Goal: Task Accomplishment & Management: Complete application form

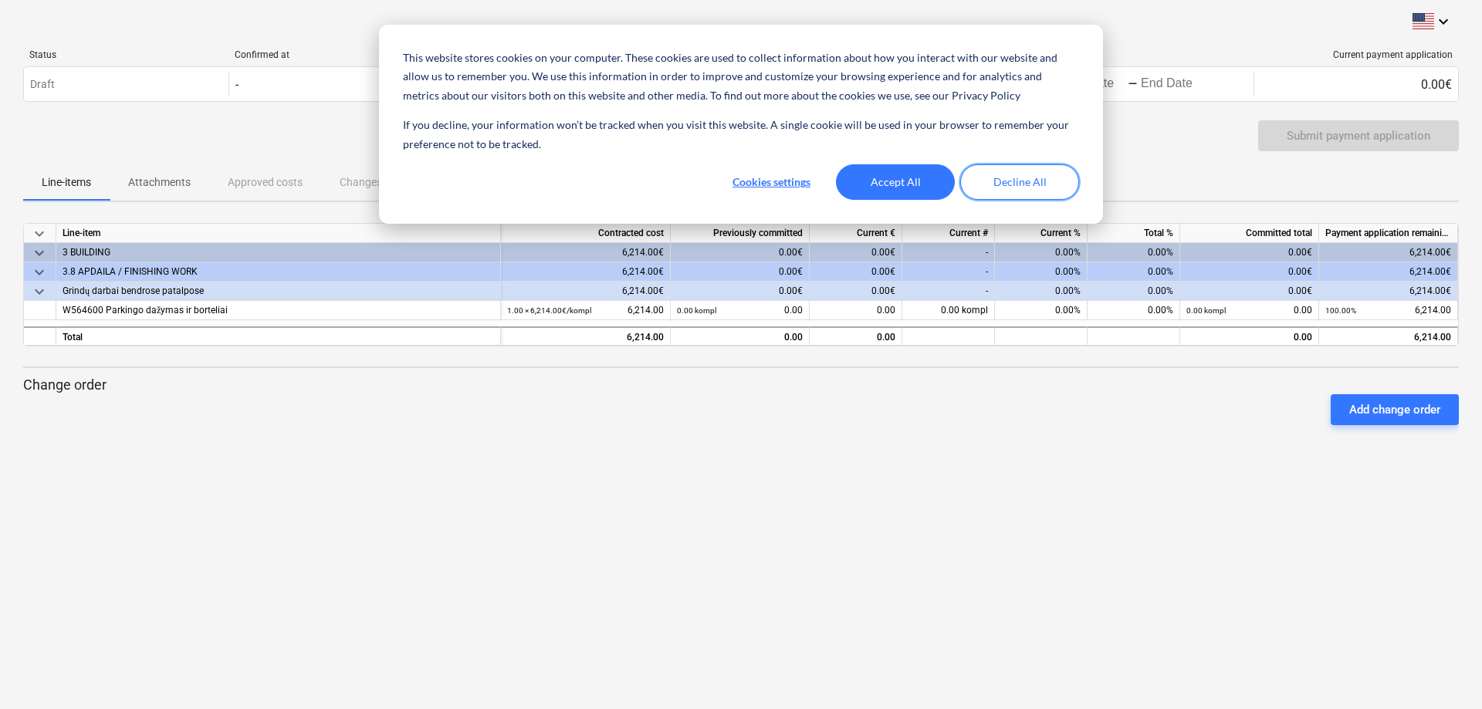
click at [1015, 184] on button "Decline All" at bounding box center [1019, 182] width 119 height 36
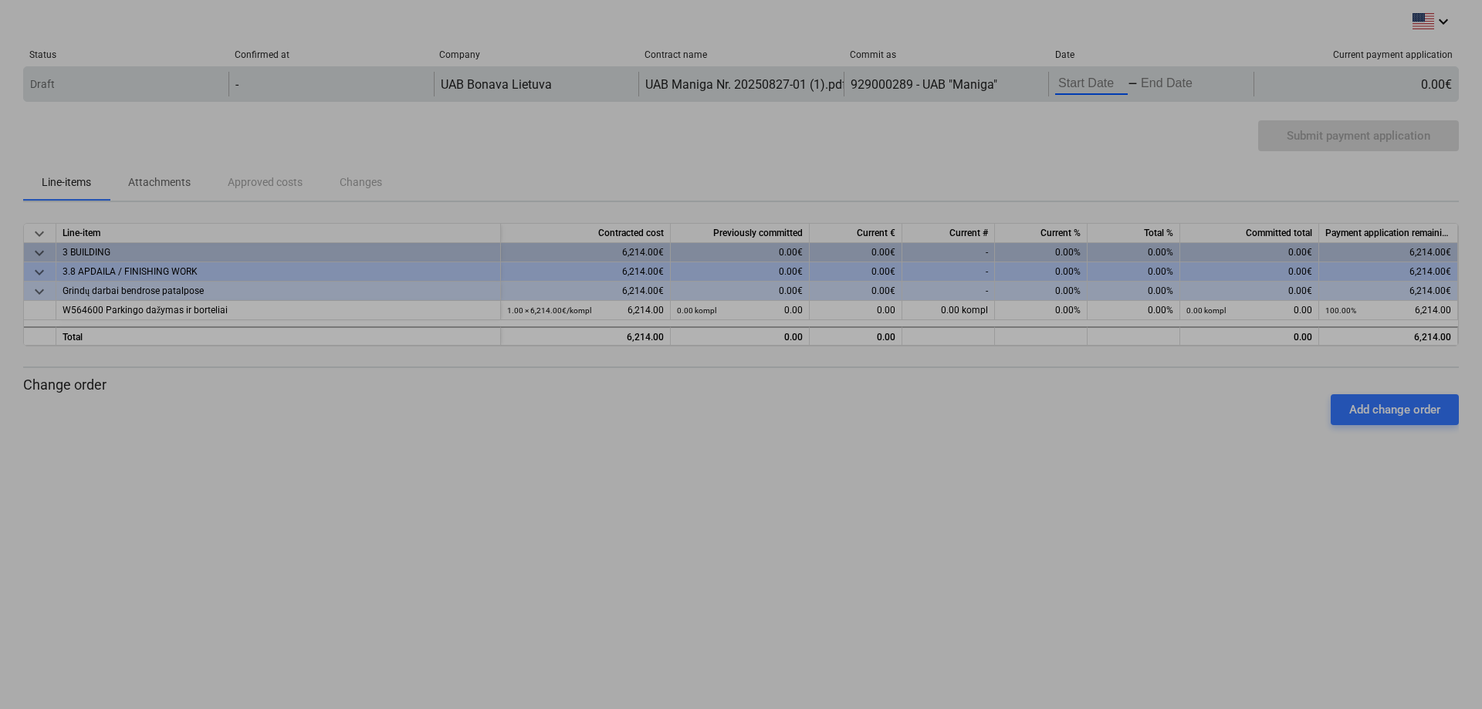
click at [1107, 81] on input "Start Date" at bounding box center [1091, 84] width 73 height 22
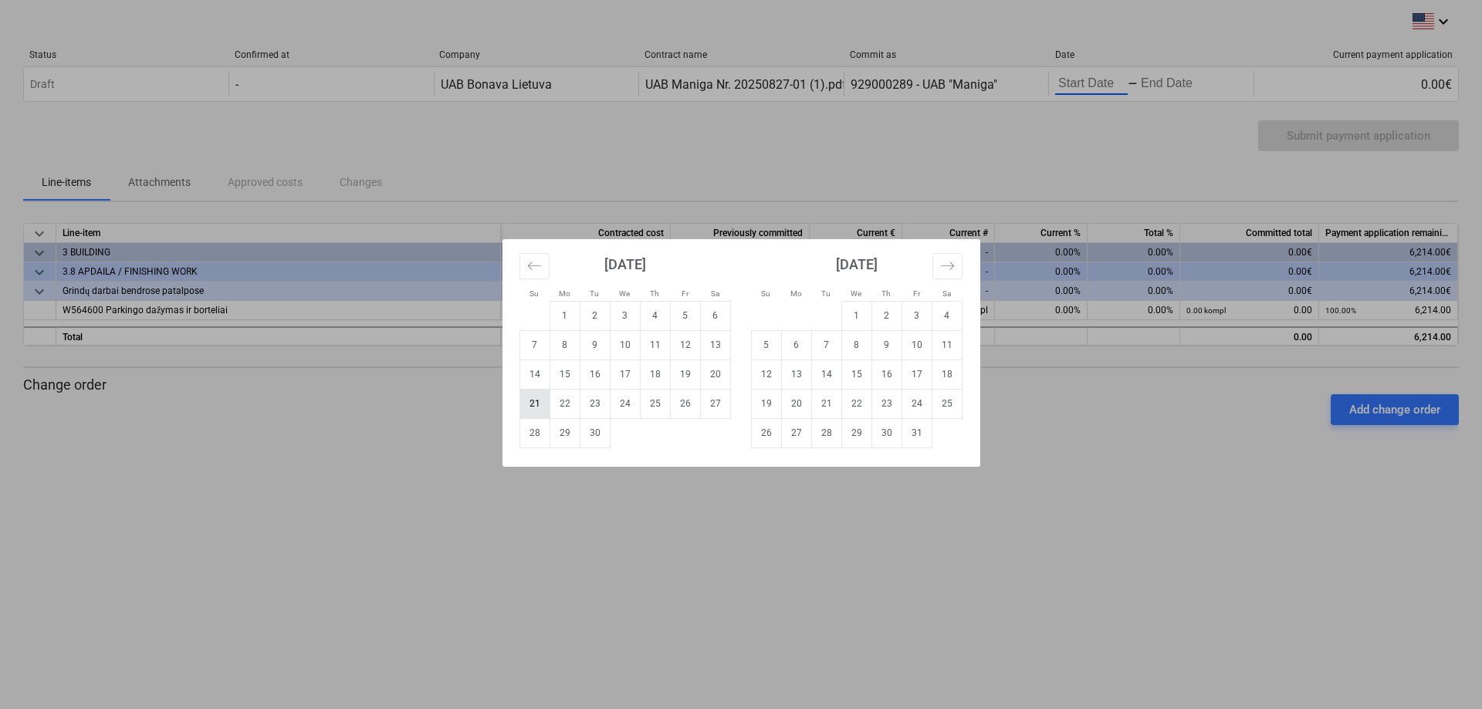
click at [537, 403] on td "21" at bounding box center [534, 403] width 30 height 29
type input "[DATE]"
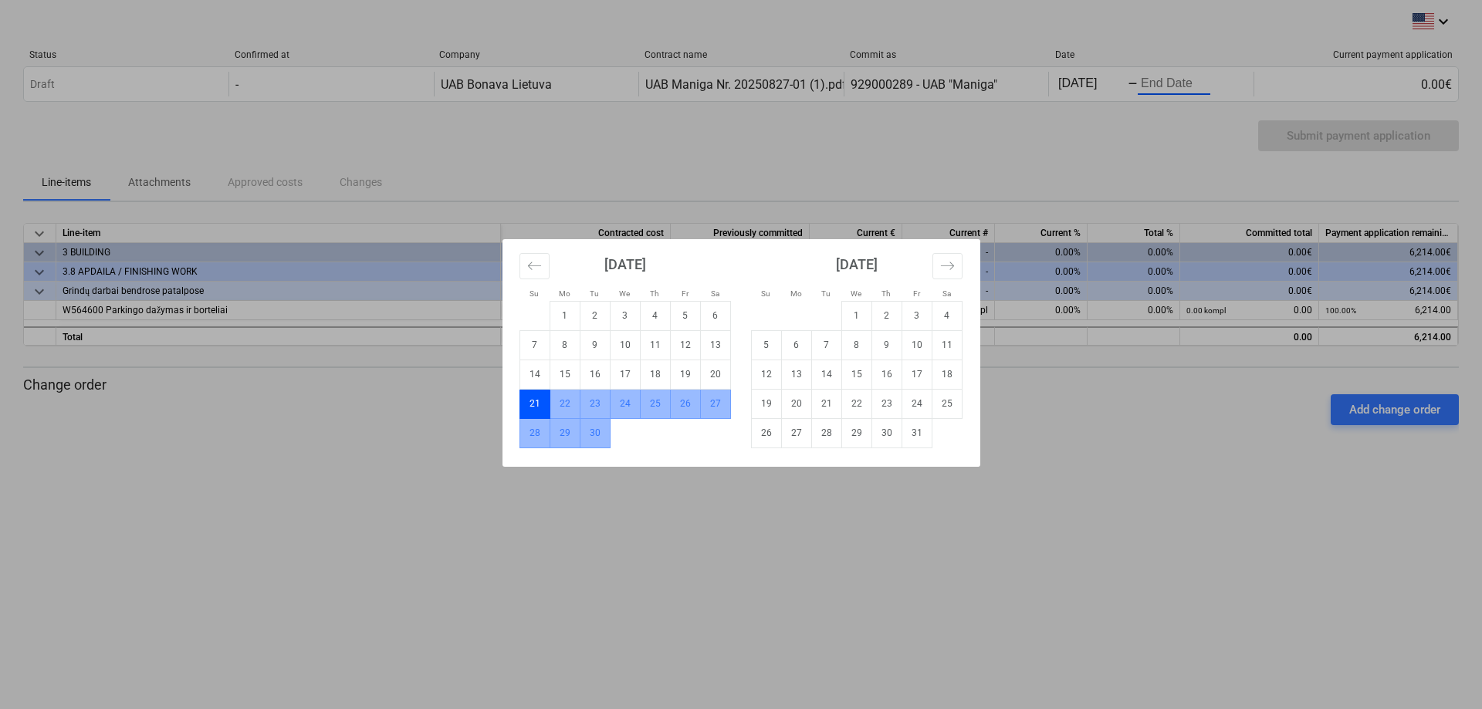
click at [601, 435] on td "30" at bounding box center [595, 432] width 30 height 29
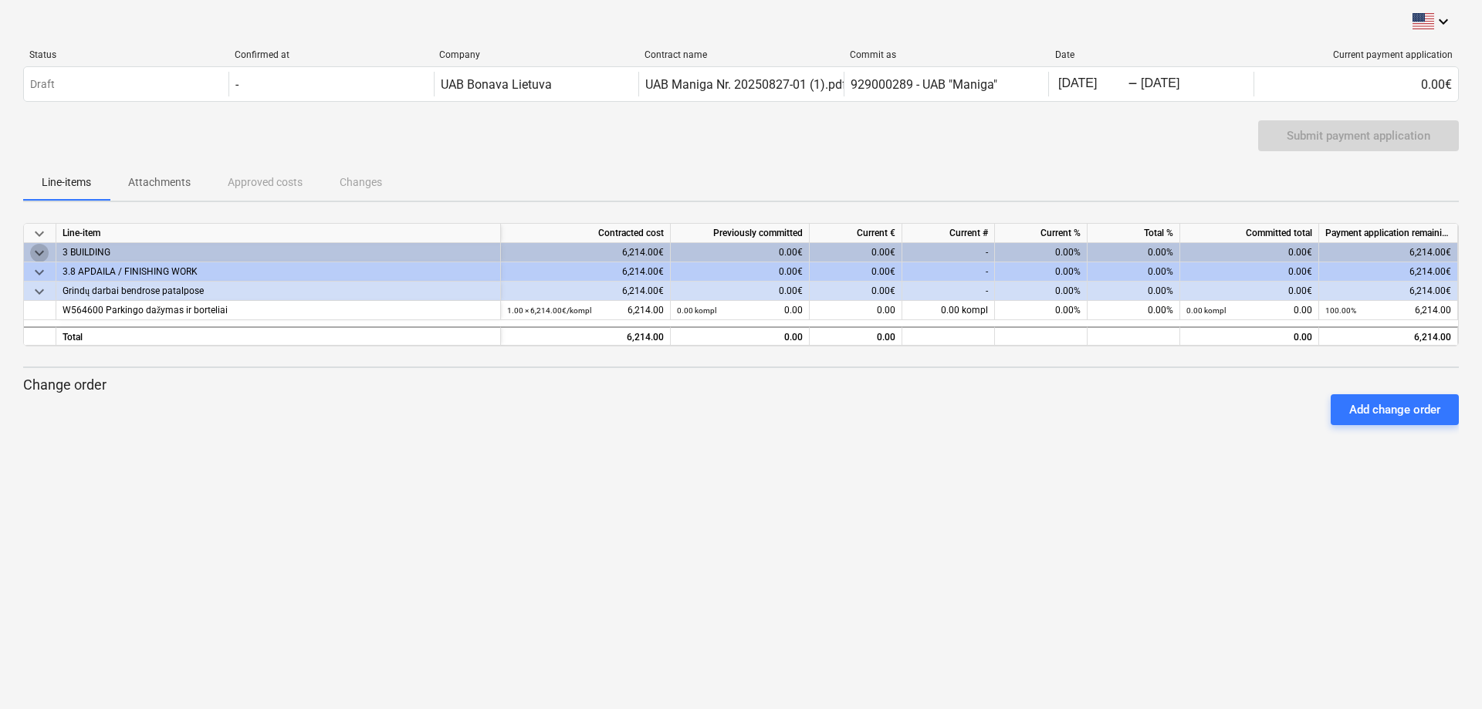
click at [42, 251] on span "keyboard_arrow_down" at bounding box center [39, 253] width 19 height 19
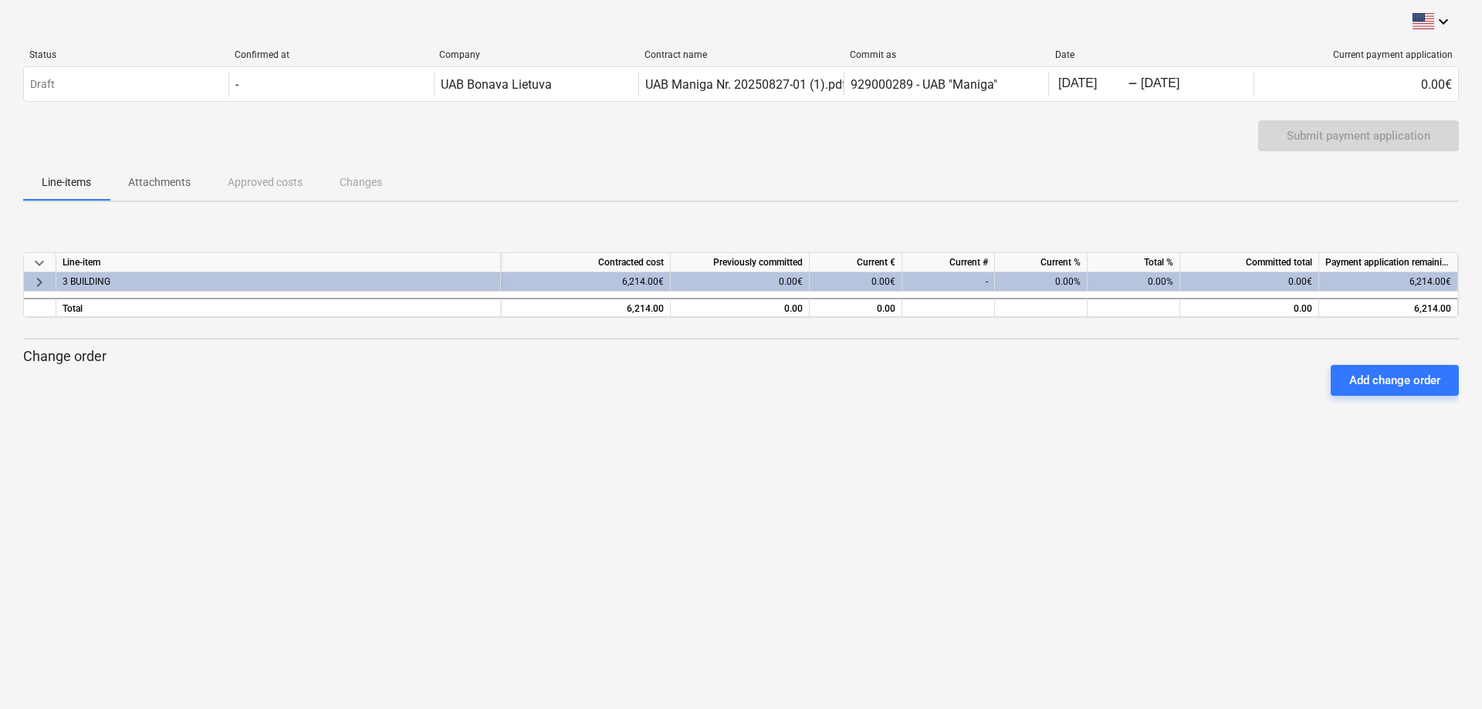
click at [40, 282] on span "keyboard_arrow_right" at bounding box center [39, 281] width 19 height 19
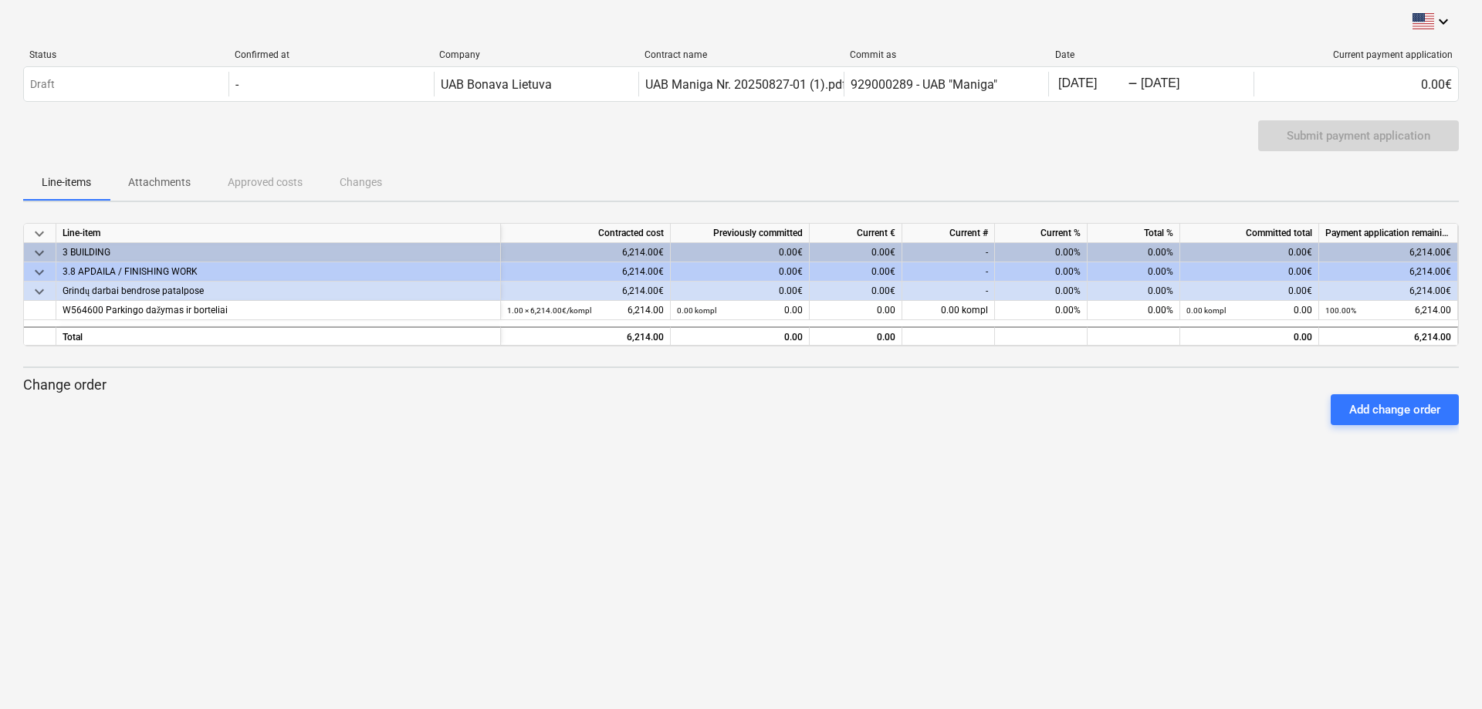
click at [39, 272] on span "keyboard_arrow_down" at bounding box center [39, 272] width 19 height 19
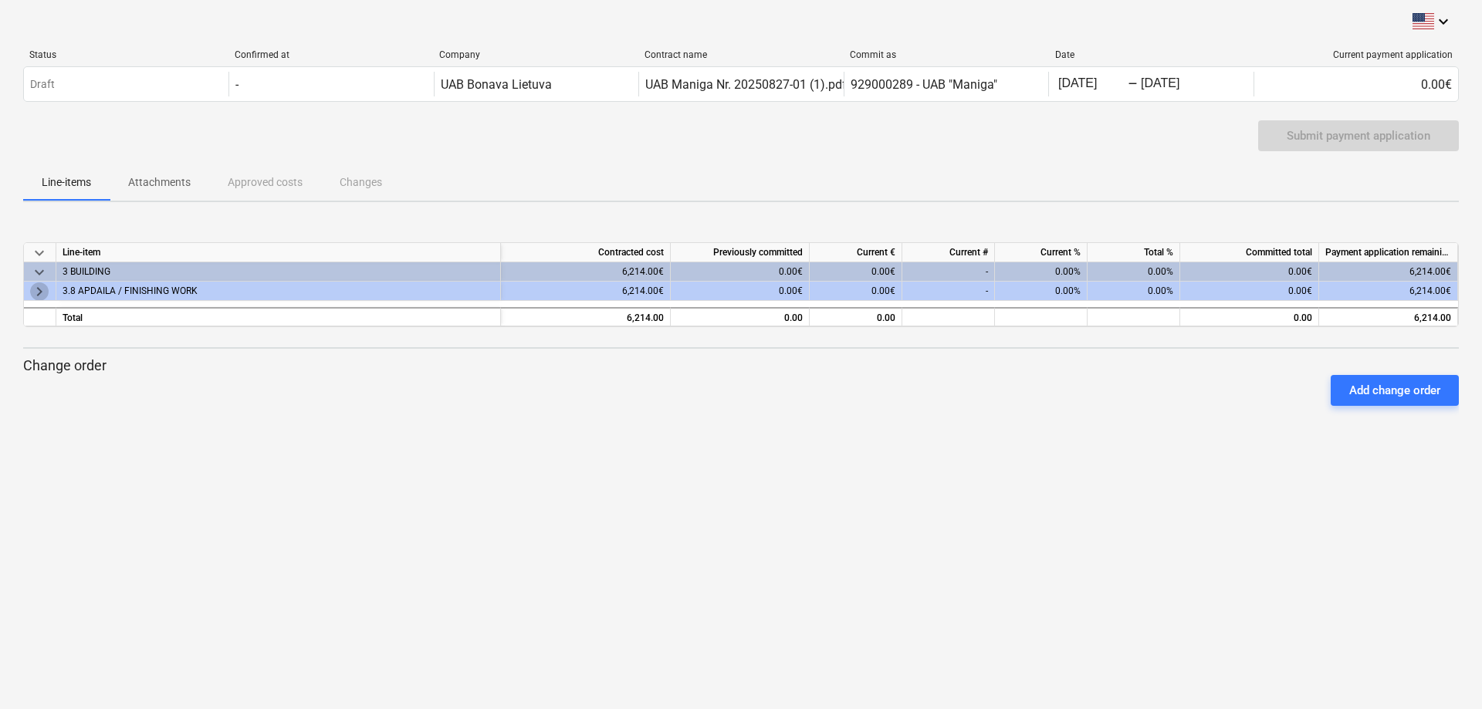
click at [37, 292] on span "keyboard_arrow_right" at bounding box center [39, 291] width 19 height 19
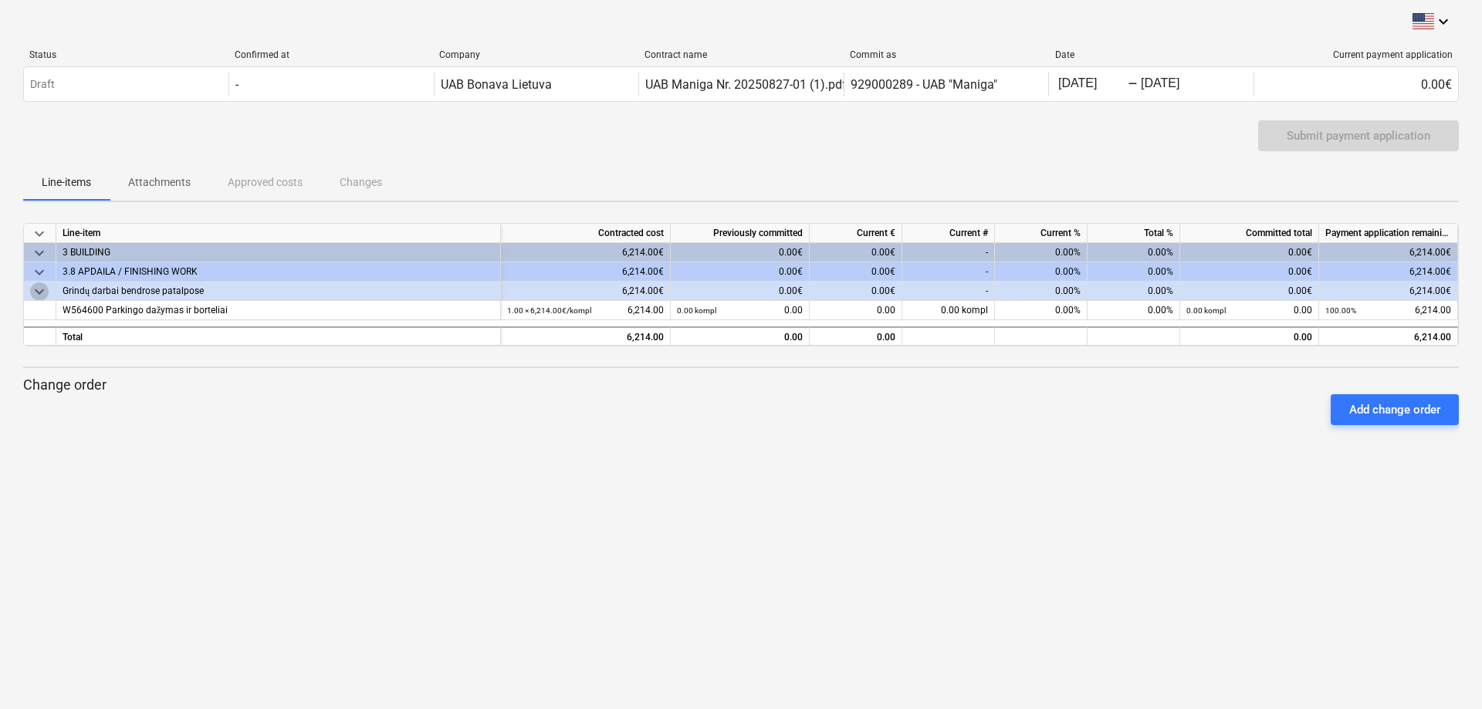
click at [36, 289] on span "keyboard_arrow_down" at bounding box center [39, 291] width 19 height 19
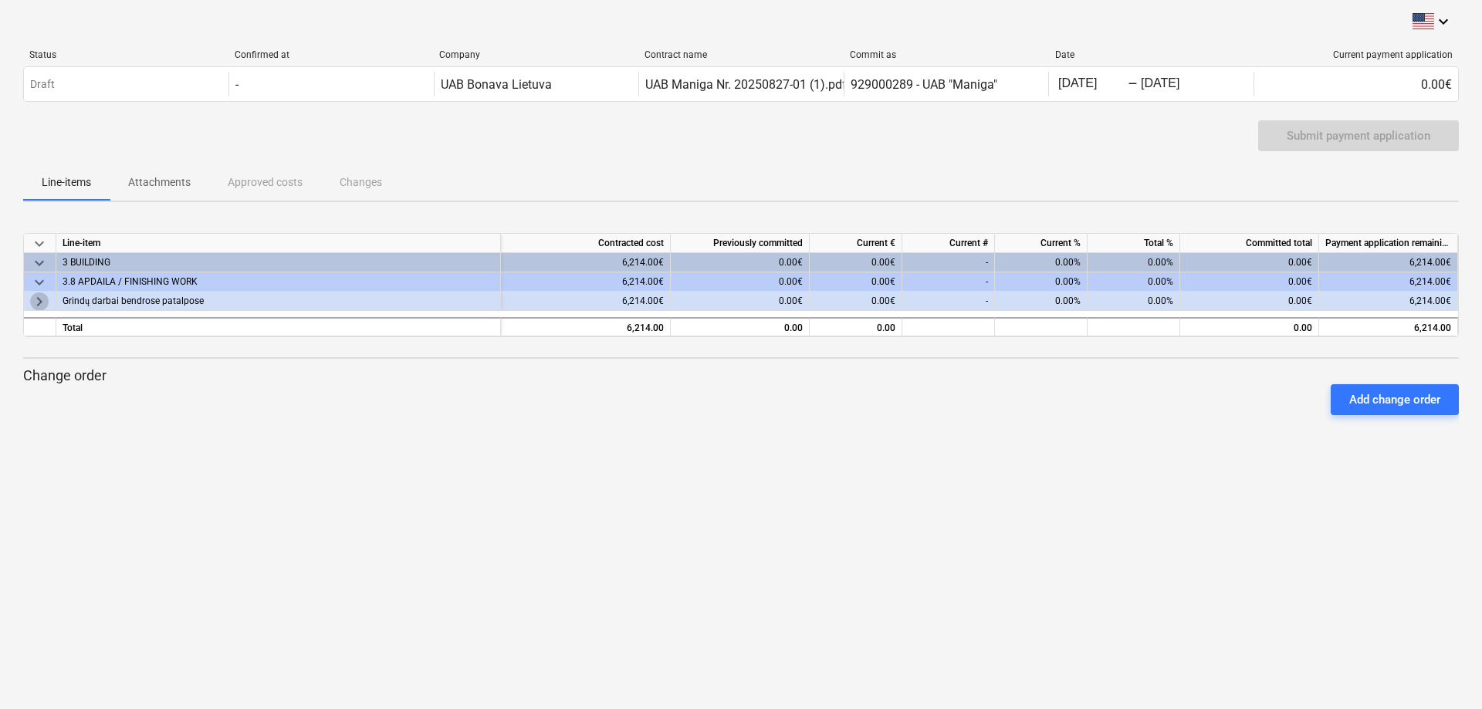
click at [36, 305] on span "keyboard_arrow_right" at bounding box center [39, 301] width 19 height 19
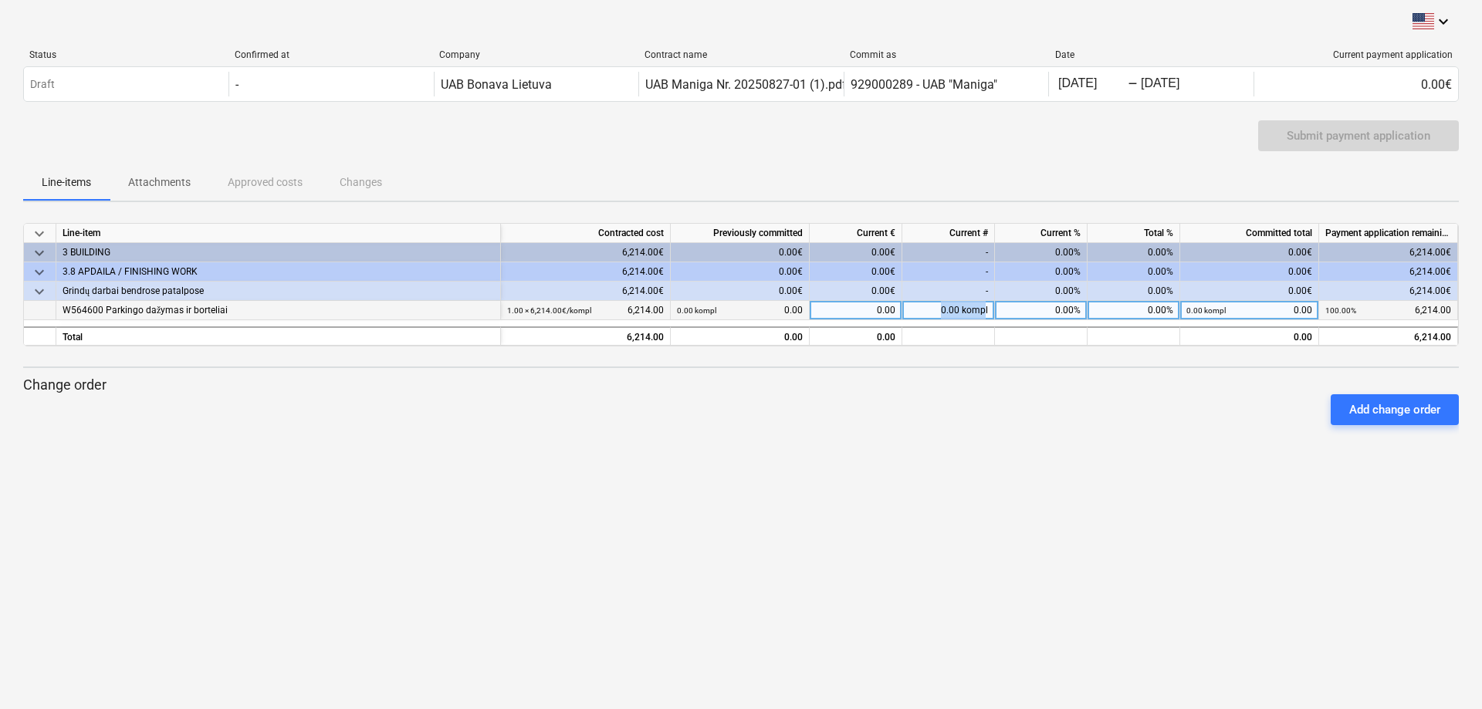
drag, startPoint x: 932, startPoint y: 314, endPoint x: 984, endPoint y: 316, distance: 51.7
click at [984, 316] on div "0.00 kompl" at bounding box center [948, 310] width 93 height 19
type input "0,5"
click at [1025, 412] on div "Add change order" at bounding box center [741, 409] width 1448 height 43
click at [1066, 312] on div "0.00%" at bounding box center [1041, 310] width 93 height 19
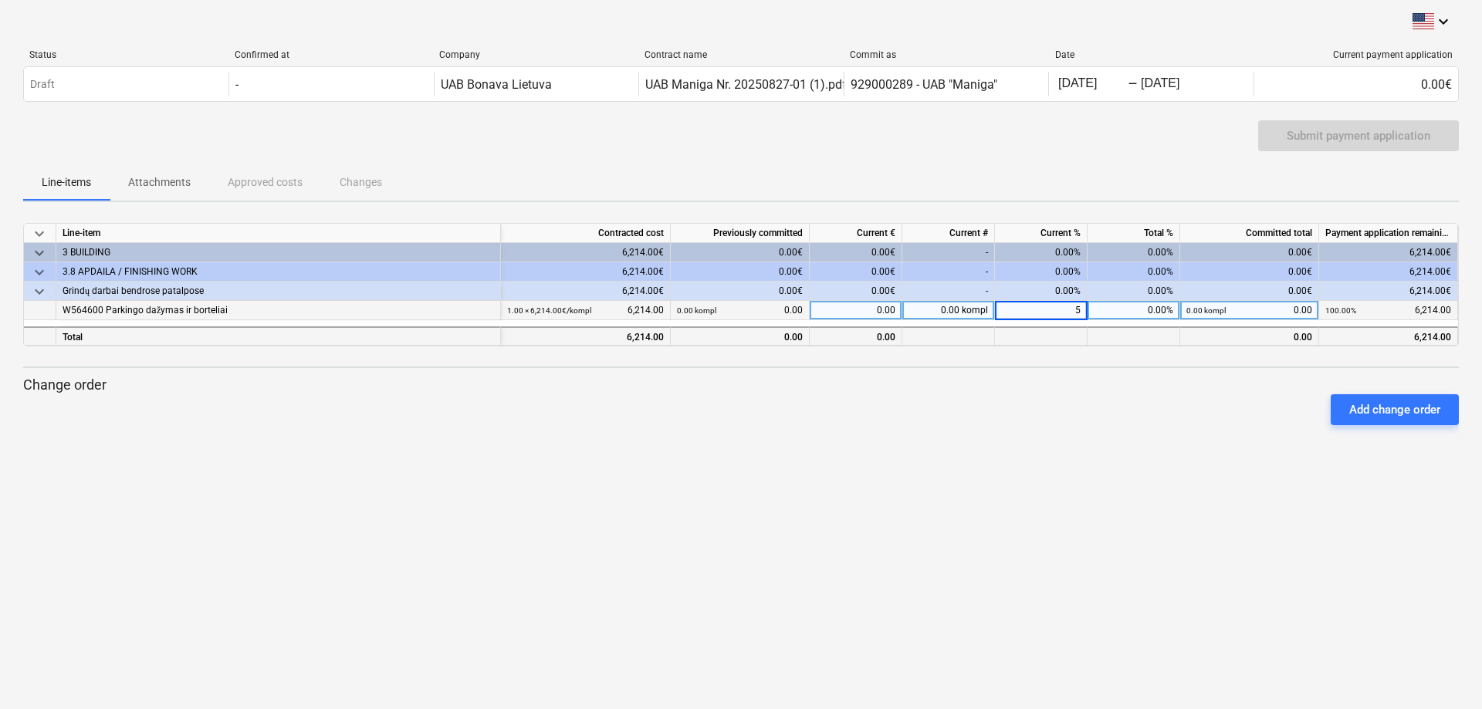
type input "50"
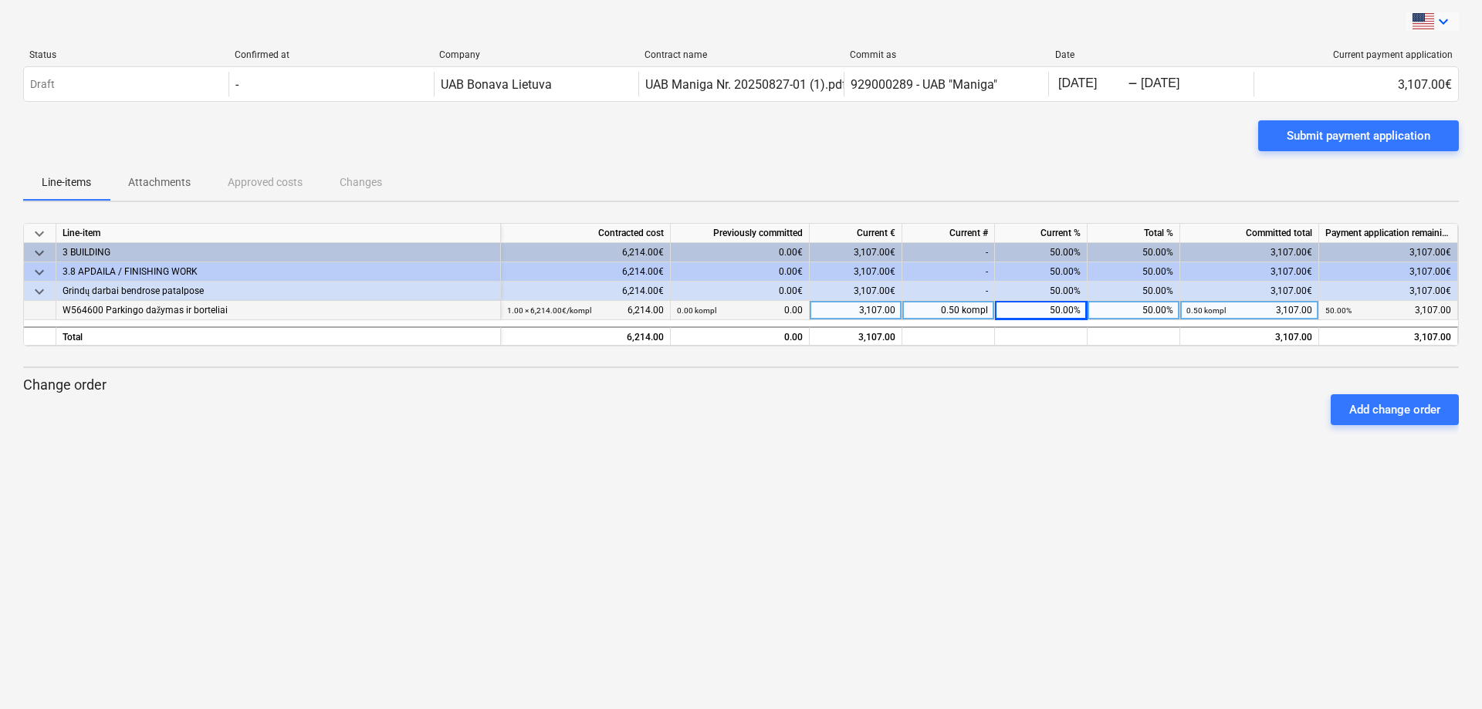
click at [1439, 22] on icon "keyboard_arrow_down" at bounding box center [1443, 21] width 19 height 19
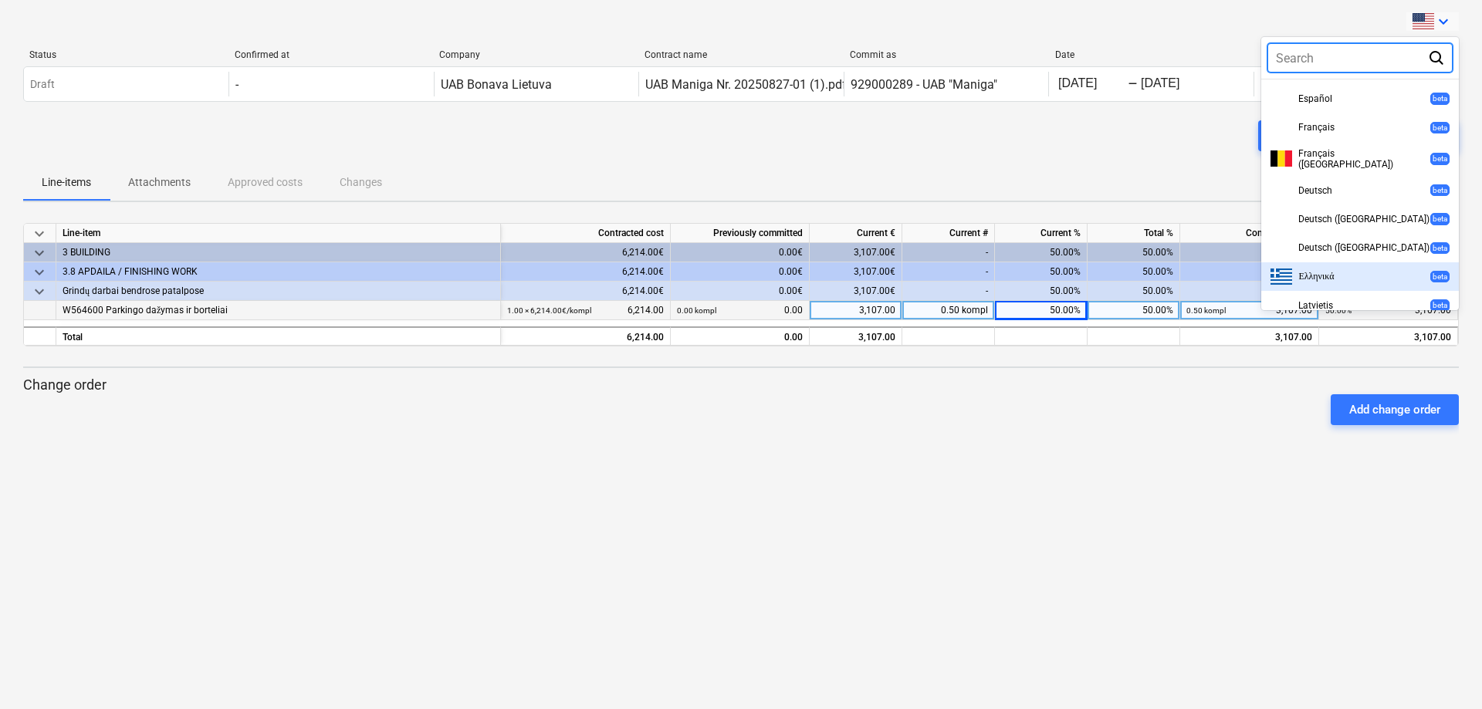
scroll to position [466, 0]
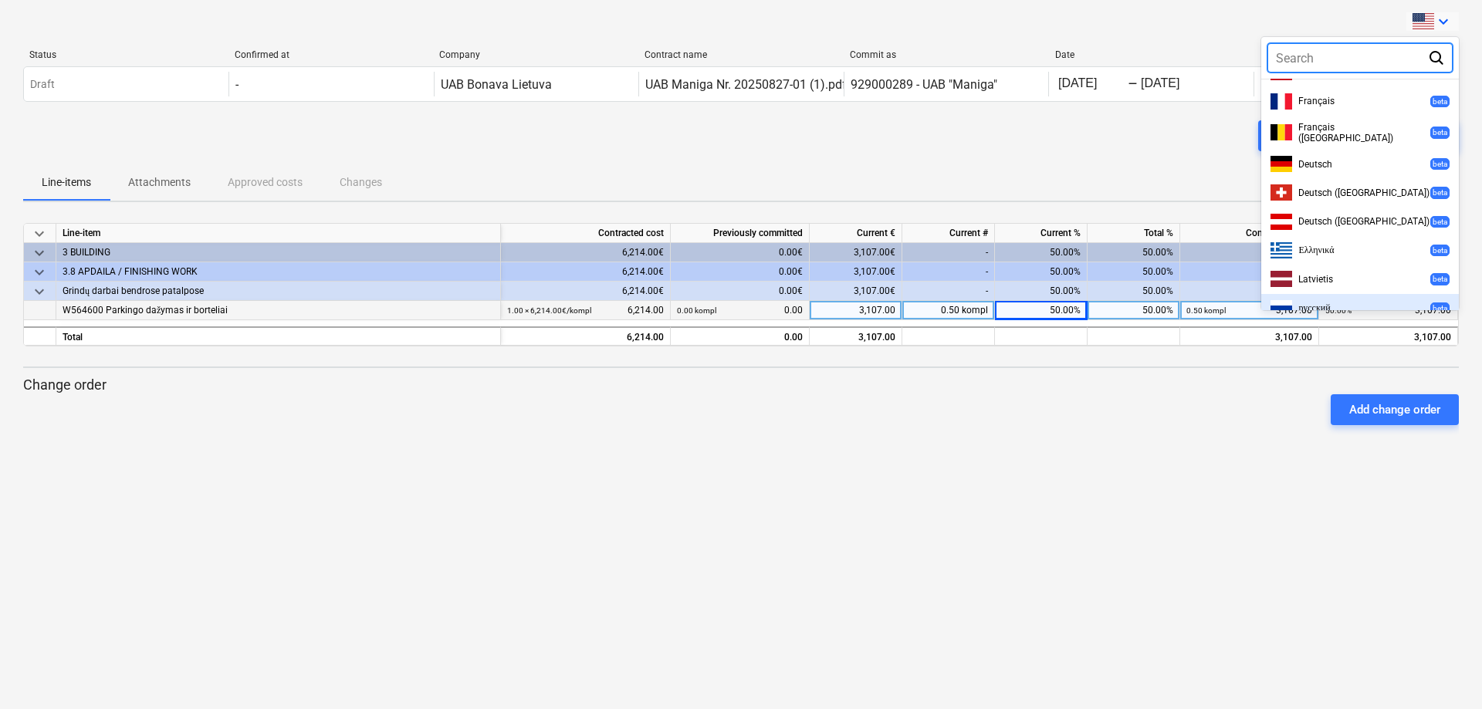
click at [1230, 451] on div at bounding box center [741, 354] width 1482 height 709
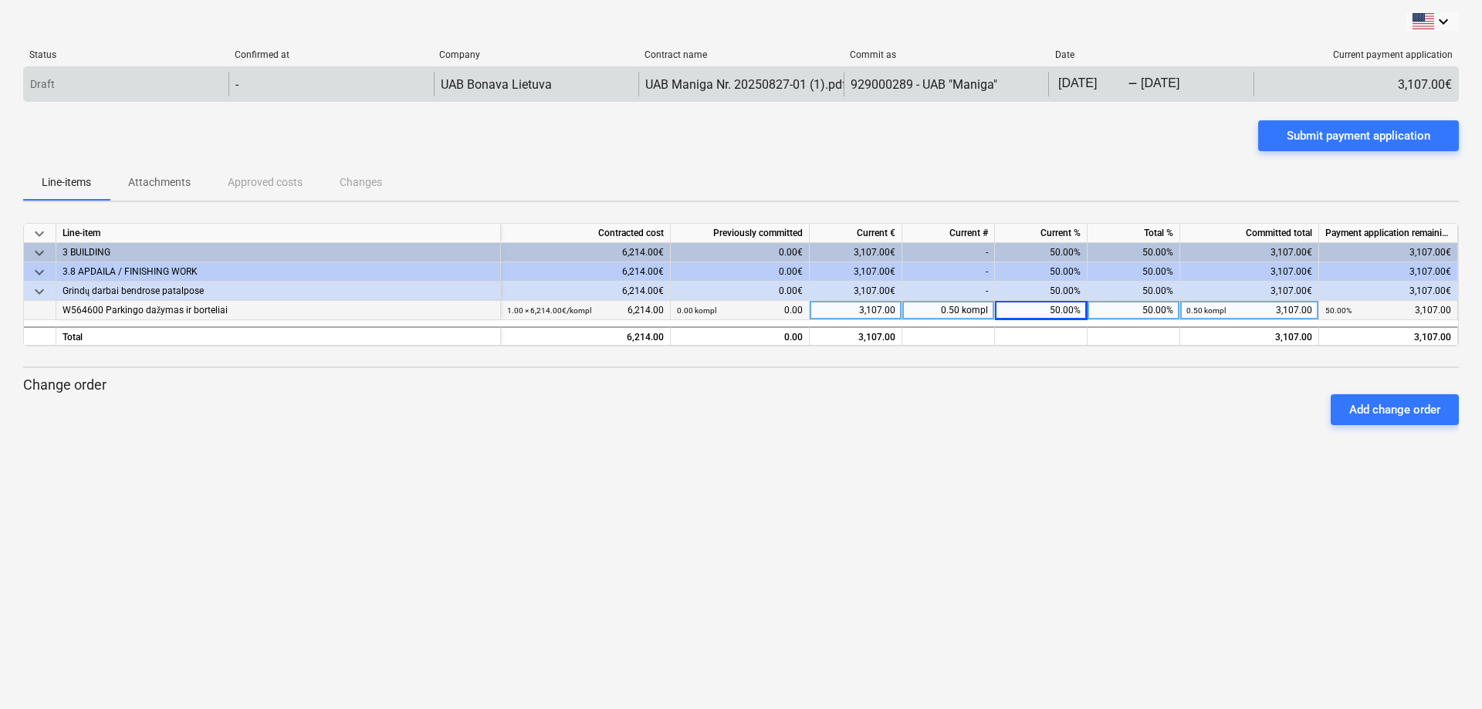
click at [182, 86] on div "Draft" at bounding box center [126, 84] width 205 height 25
click at [323, 83] on div "-" at bounding box center [330, 84] width 205 height 25
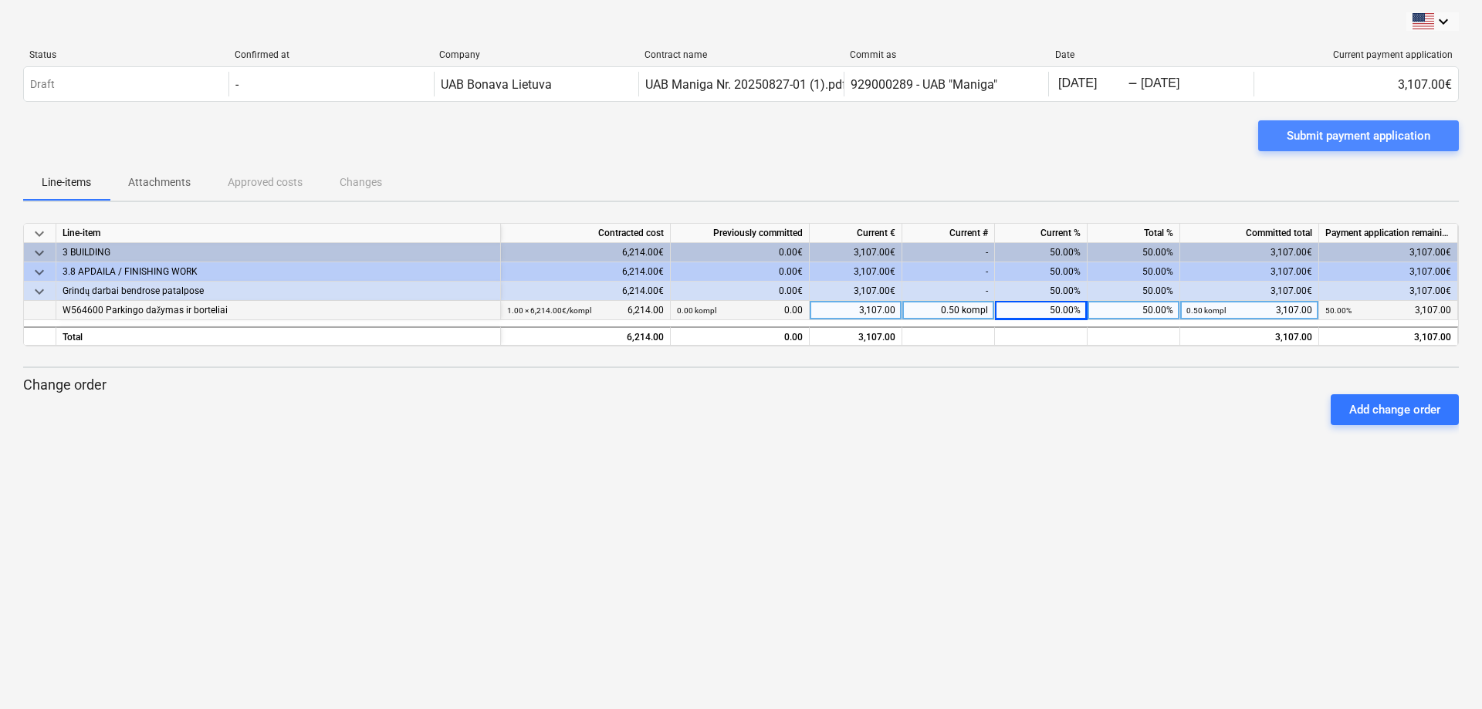
click at [1388, 132] on div "Submit payment application" at bounding box center [1359, 136] width 144 height 20
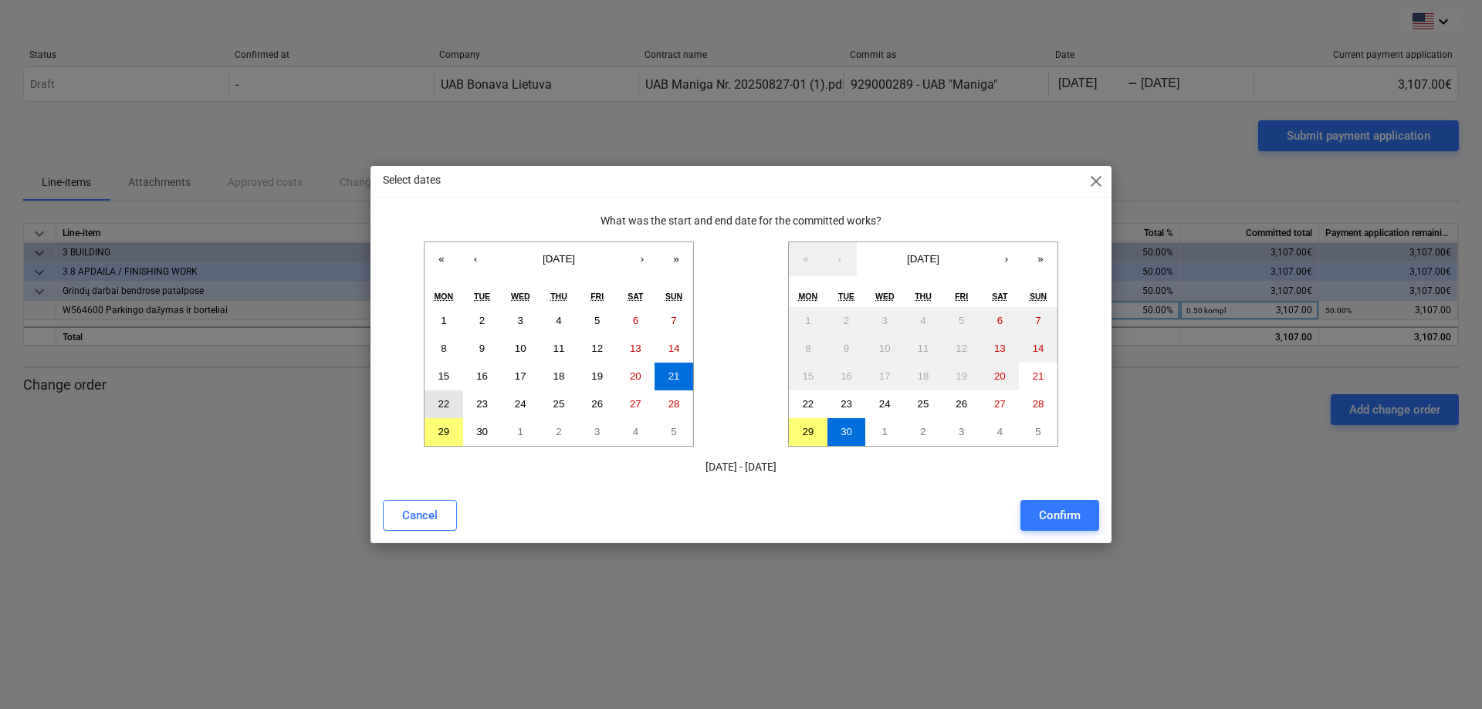
click at [445, 407] on abbr "22" at bounding box center [444, 404] width 12 height 12
click at [449, 435] on abbr "29" at bounding box center [444, 432] width 12 height 12
click at [451, 407] on button "22" at bounding box center [443, 405] width 39 height 28
click at [803, 431] on abbr "29" at bounding box center [808, 432] width 12 height 12
click at [1053, 514] on div "Confirm" at bounding box center [1060, 516] width 42 height 20
